Goal: Navigation & Orientation: Find specific page/section

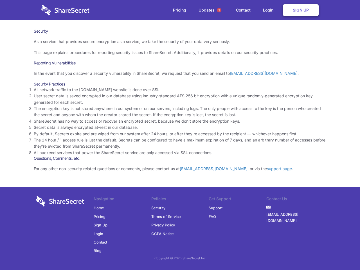
click at [180, 135] on li "By default, Secrets expire and are wiped from our system after 24 hours, or aft…" at bounding box center [180, 134] width 292 height 6
click at [219, 10] on span "1" at bounding box center [219, 10] width 4 height 4
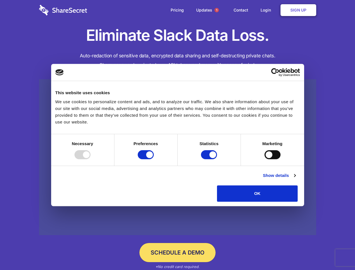
click at [91, 159] on div at bounding box center [82, 154] width 16 height 9
click at [154, 159] on input "Preferences" at bounding box center [146, 154] width 16 height 9
checkbox input "false"
click at [210, 159] on input "Statistics" at bounding box center [209, 154] width 16 height 9
checkbox input "false"
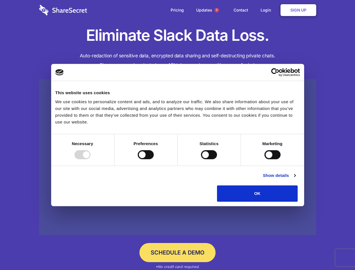
click at [265, 159] on input "Marketing" at bounding box center [273, 154] width 16 height 9
checkbox input "true"
click at [295, 179] on link "Show details" at bounding box center [279, 175] width 33 height 7
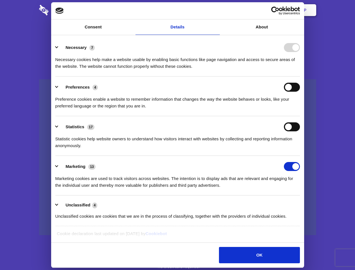
click at [300, 76] on li "Necessary 7 Necessary cookies help make a website usable by enabling basic func…" at bounding box center [177, 57] width 245 height 40
click at [216, 10] on span "1" at bounding box center [216, 10] width 4 height 4
